Goal: Find specific page/section: Find specific page/section

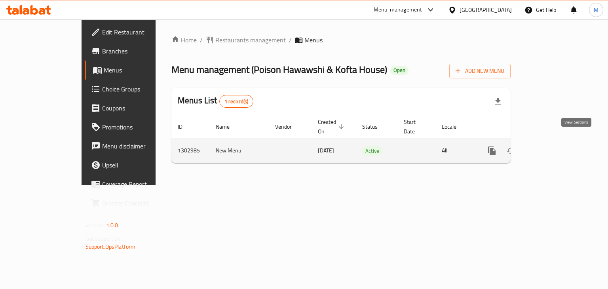
click at [559, 141] on link "enhanced table" at bounding box center [549, 150] width 19 height 19
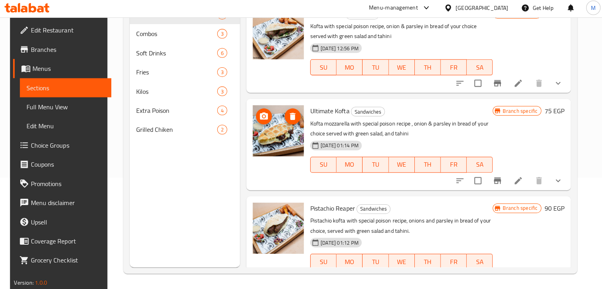
scroll to position [111, 0]
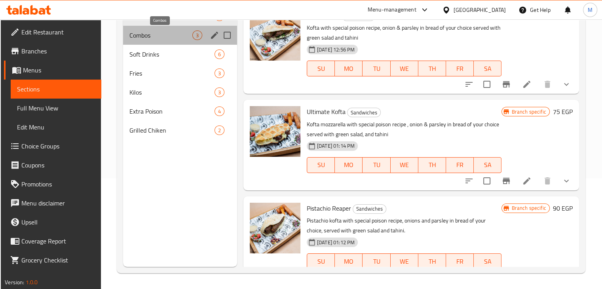
click at [151, 40] on span "Combos" at bounding box center [161, 35] width 63 height 10
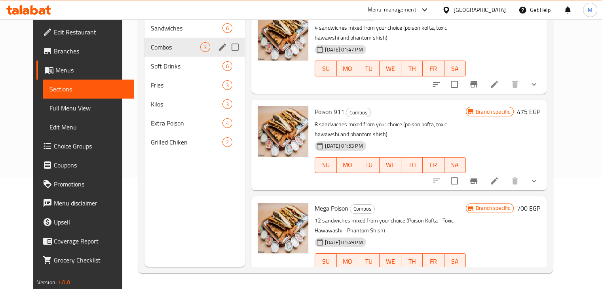
click at [155, 57] on div "Soft Drinks 6" at bounding box center [195, 66] width 101 height 19
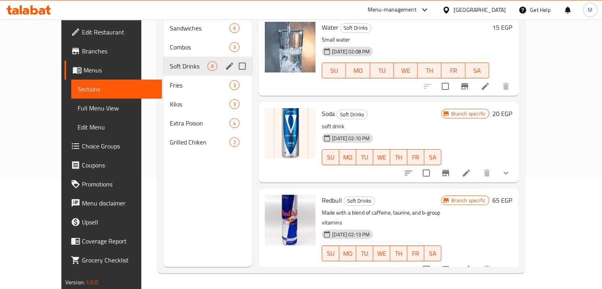
click at [170, 80] on span "Fries" at bounding box center [200, 85] width 60 height 10
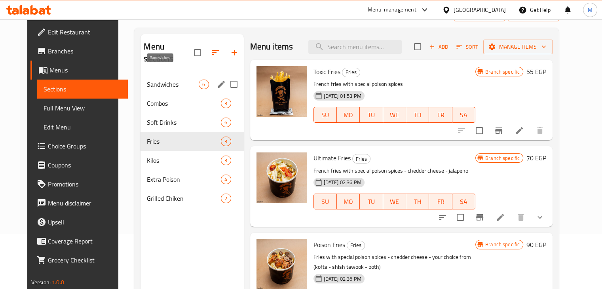
scroll to position [54, 0]
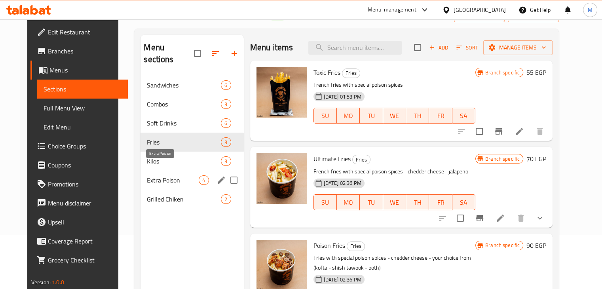
click at [153, 175] on span "Extra Poison" at bounding box center [173, 180] width 52 height 10
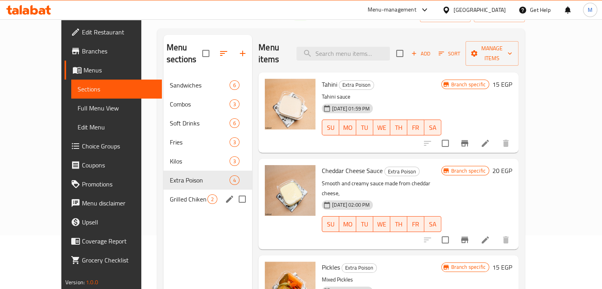
click at [170, 194] on span "Grilled Chiken" at bounding box center [189, 199] width 38 height 10
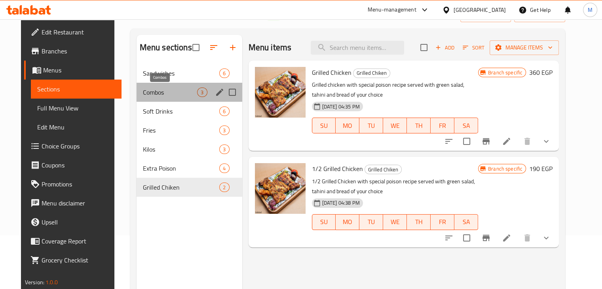
click at [143, 88] on span "Combos" at bounding box center [170, 93] width 55 height 10
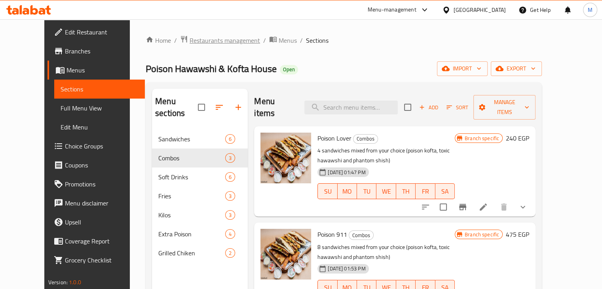
click at [190, 38] on span "Restaurants management" at bounding box center [225, 41] width 70 height 10
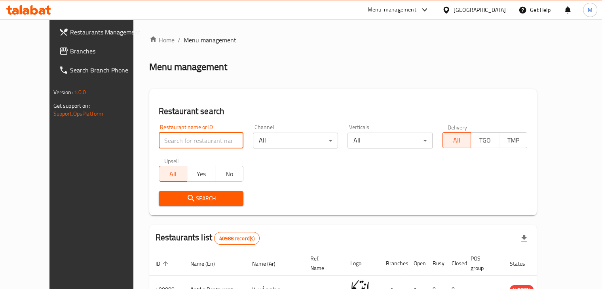
click at [198, 137] on input "search" at bounding box center [201, 141] width 85 height 16
type input "[PERSON_NAME]"
click button "Search" at bounding box center [201, 198] width 85 height 15
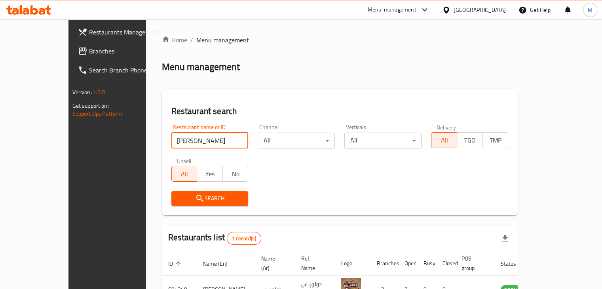
scroll to position [48, 0]
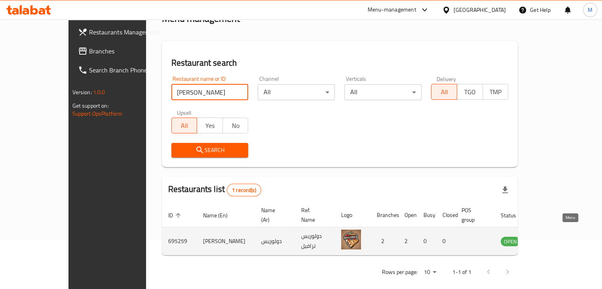
click at [552, 238] on icon "enhanced table" at bounding box center [547, 241] width 9 height 7
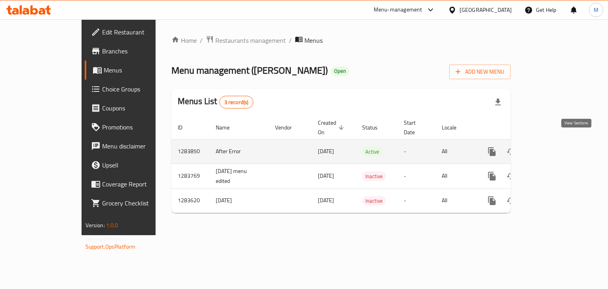
click at [554, 147] on icon "enhanced table" at bounding box center [550, 152] width 10 height 10
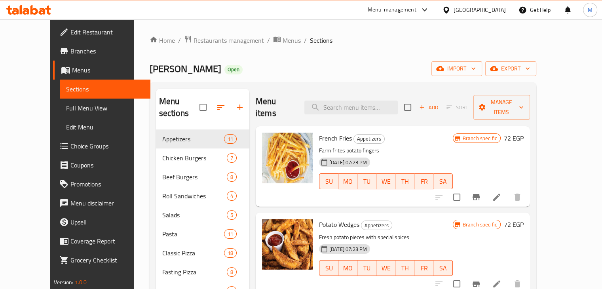
click at [70, 55] on span "Branches" at bounding box center [107, 51] width 74 height 10
